Goal: Navigation & Orientation: Find specific page/section

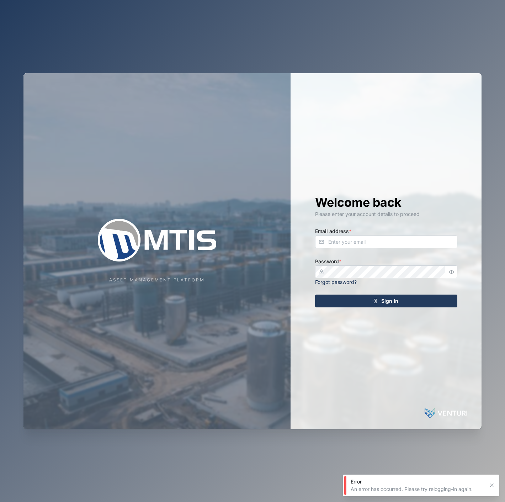
click at [421, 250] on div "Welcome back Please enter your account details to proceed Email address * Passw…" at bounding box center [386, 251] width 171 height 356
click at [424, 246] on input "Email address *" at bounding box center [386, 242] width 142 height 13
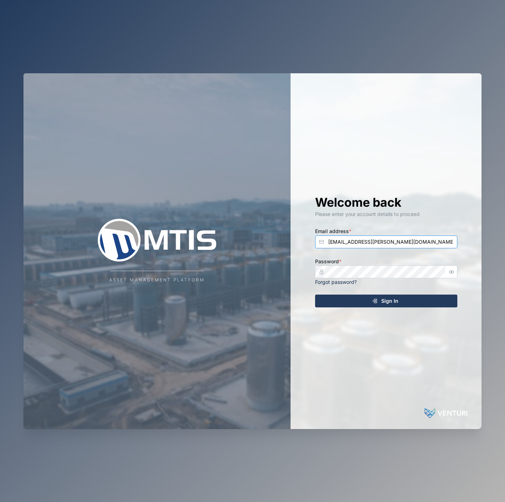
type input "declan.delahunty@venturi.io"
click at [315, 295] on button "Sign In" at bounding box center [386, 301] width 142 height 13
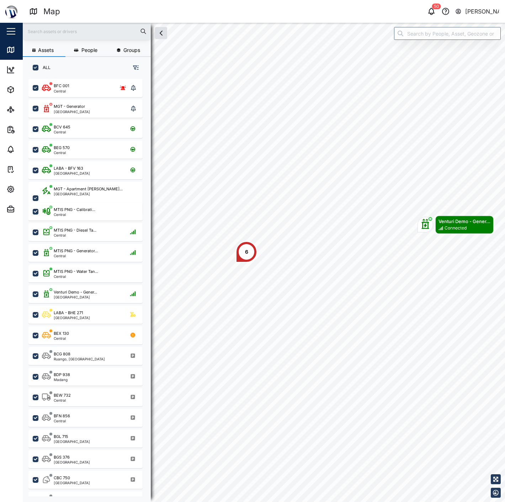
scroll to position [414, 111]
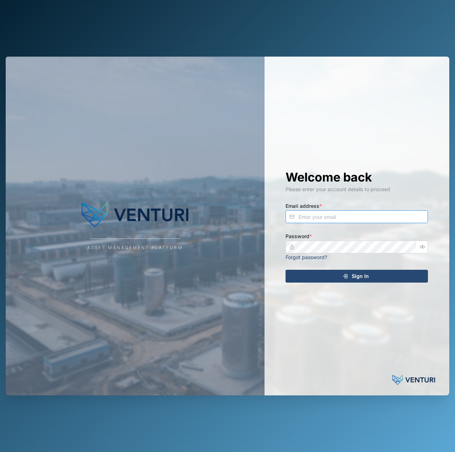
click at [347, 216] on input "Email address *" at bounding box center [356, 216] width 142 height 13
type input "declan.delahunty@venturi.io"
click at [285, 270] on button "Sign In" at bounding box center [356, 276] width 142 height 13
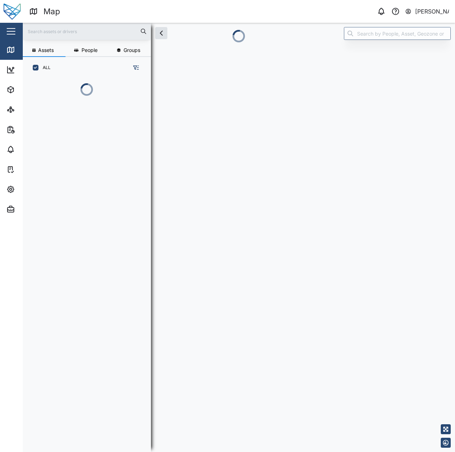
scroll to position [6, 6]
click at [10, 49] on icon at bounding box center [10, 49] width 0 height 5
click at [11, 188] on icon "button" at bounding box center [10, 189] width 9 height 9
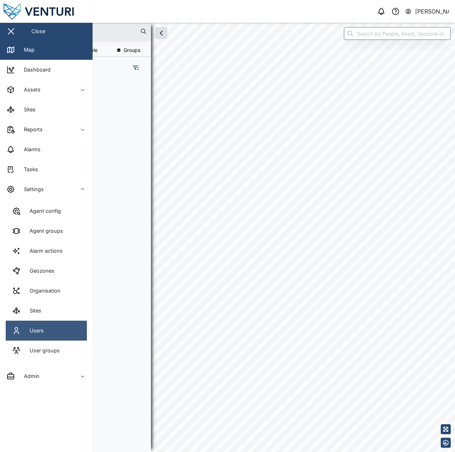
click at [56, 332] on link "Users" at bounding box center [46, 331] width 81 height 20
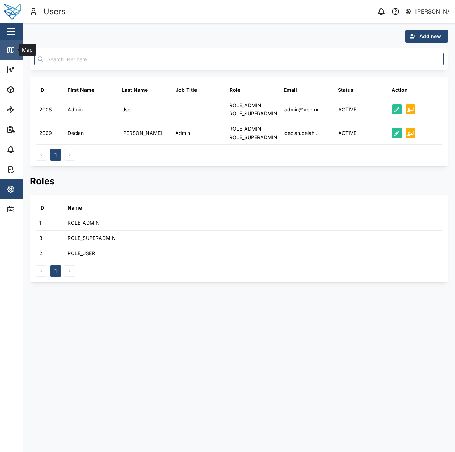
click at [12, 56] on link "Map" at bounding box center [46, 50] width 93 height 20
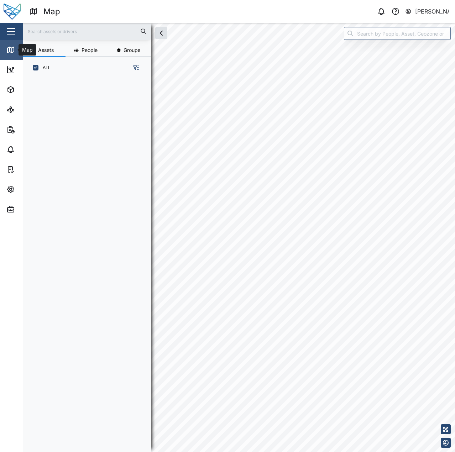
scroll to position [365, 111]
click at [9, 201] on span "Admin" at bounding box center [38, 209] width 65 height 20
click at [16, 210] on div "Admin" at bounding box center [38, 209] width 65 height 9
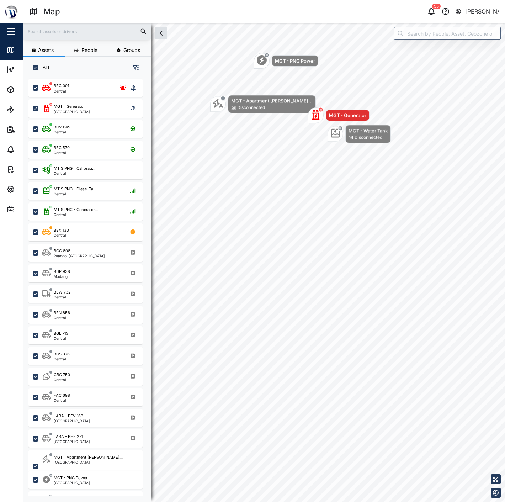
scroll to position [414, 111]
